Goal: Task Accomplishment & Management: Use online tool/utility

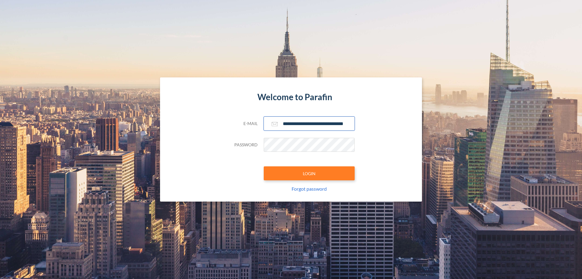
scroll to position [0, 10]
type input "**********"
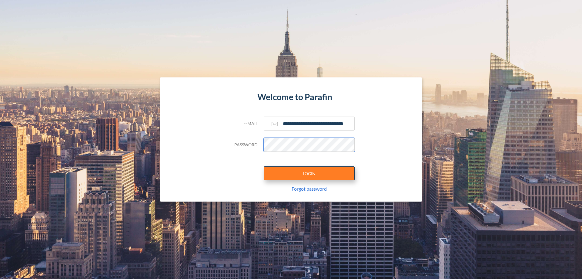
scroll to position [0, 0]
click at [309, 173] on button "LOGIN" at bounding box center [309, 173] width 91 height 14
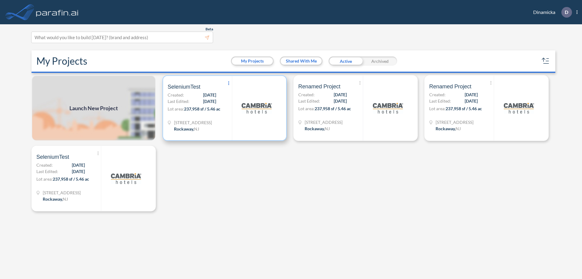
scroll to position [2, 0]
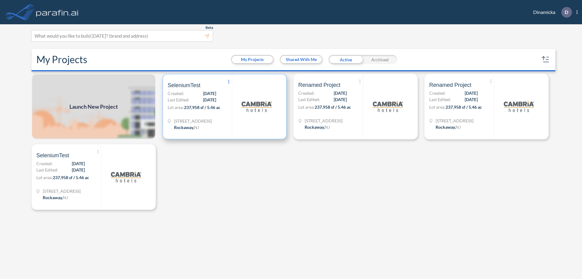
click at [229, 82] on icon at bounding box center [228, 82] width 1 height 4
click at [257, 116] on span "Share a copy" at bounding box center [254, 115] width 26 height 7
